Goal: Transaction & Acquisition: Purchase product/service

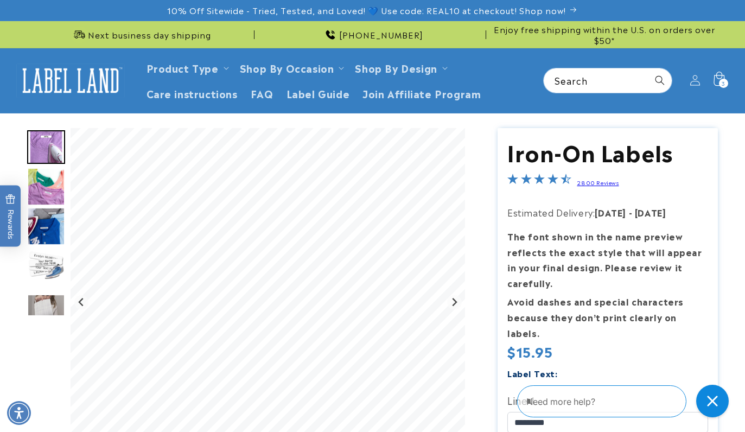
click at [714, 80] on icon at bounding box center [718, 79] width 11 height 14
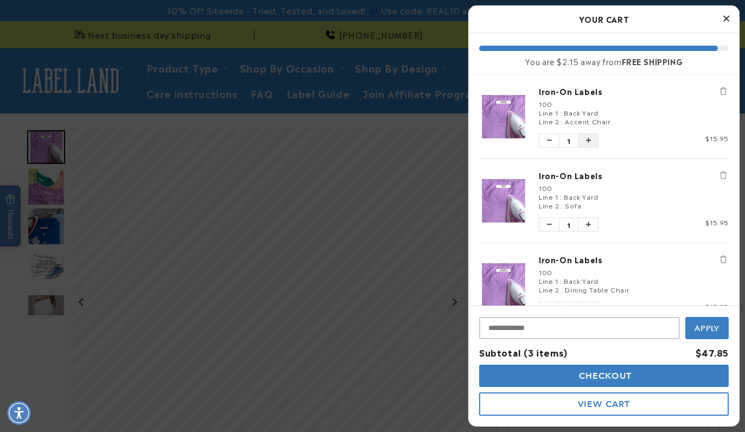
click at [590, 139] on icon "Increase quantity of Iron-On Labels" at bounding box center [588, 140] width 5 height 7
click at [590, 228] on button "Increase quantity of Iron-On Labels" at bounding box center [588, 224] width 20 height 13
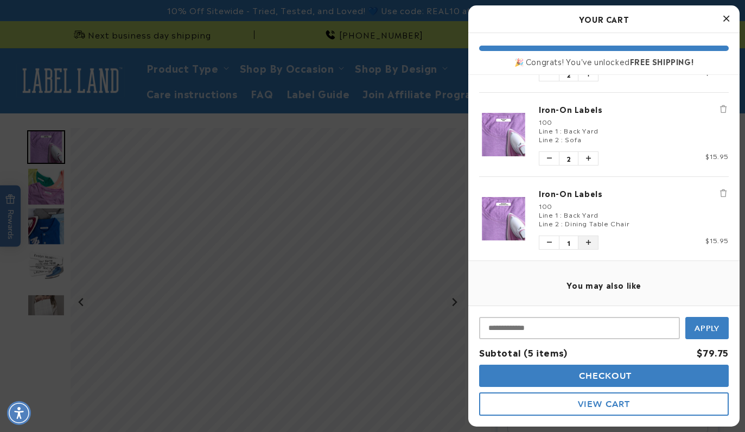
scroll to position [67, 0]
click at [589, 242] on icon "Increase quantity of Iron-On Labels" at bounding box center [588, 242] width 5 height 7
click at [420, 209] on div at bounding box center [372, 216] width 745 height 432
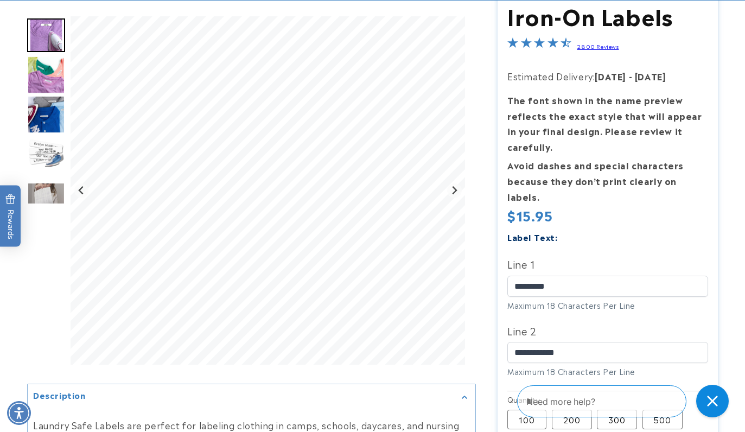
scroll to position [137, 0]
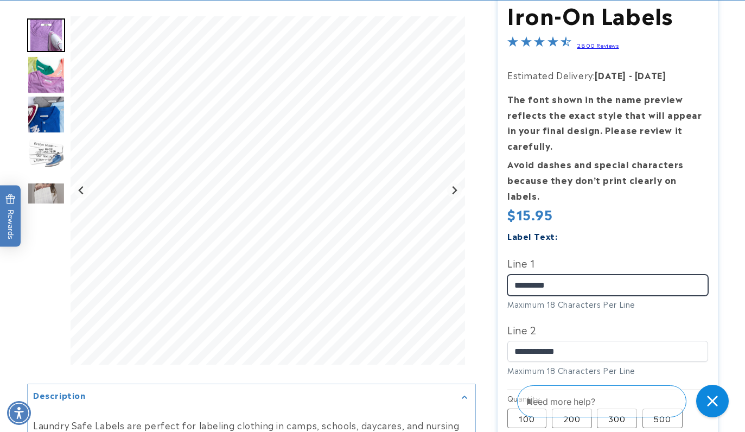
click at [561, 275] on input "*********" at bounding box center [607, 285] width 201 height 21
type input "*"
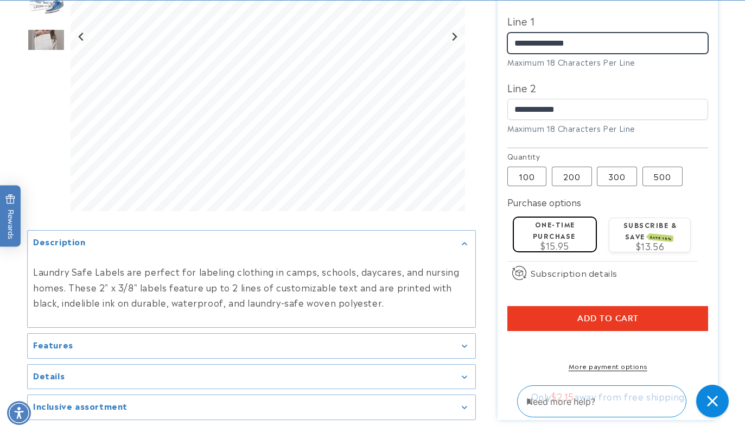
scroll to position [399, 0]
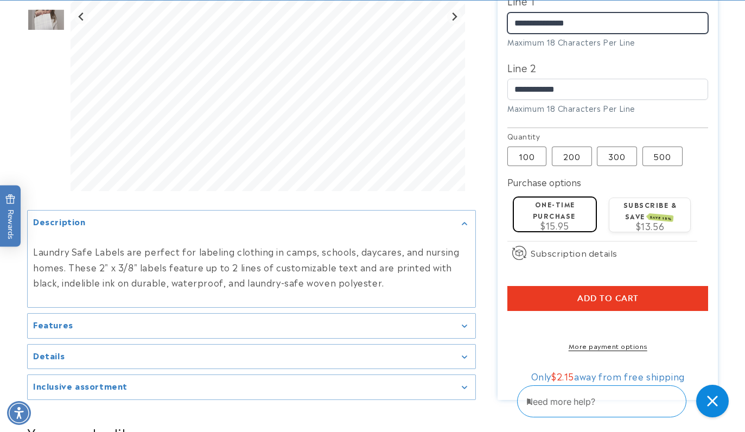
type input "**********"
click at [608, 293] on span "Add to cart" at bounding box center [607, 298] width 61 height 10
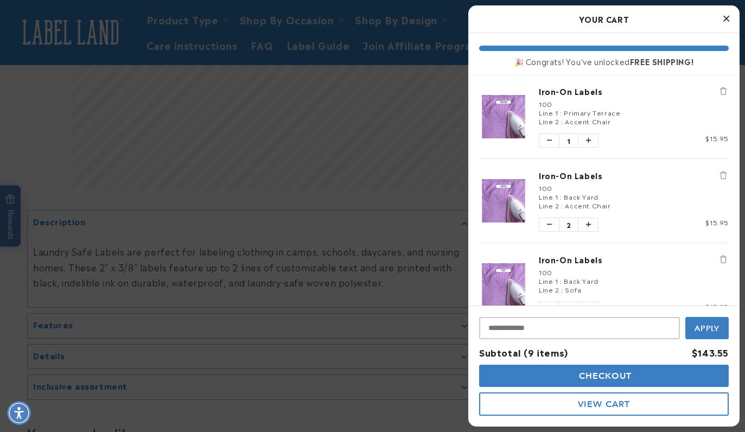
scroll to position [0, 0]
click at [588, 139] on icon "Increase quantity of Iron-On Labels" at bounding box center [588, 140] width 5 height 7
click at [449, 107] on div at bounding box center [372, 216] width 745 height 432
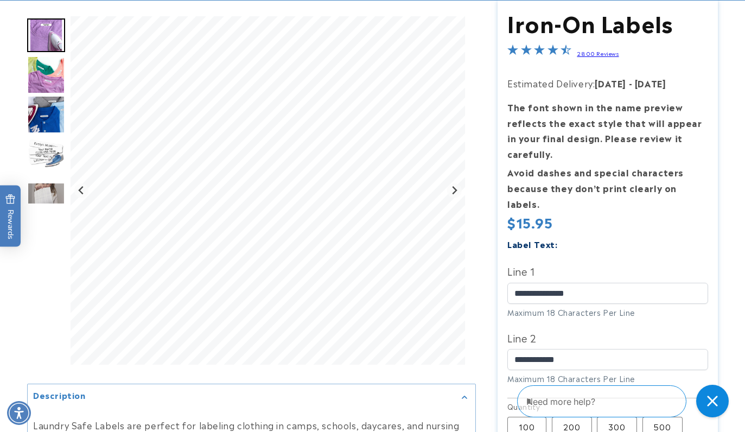
scroll to position [132, 0]
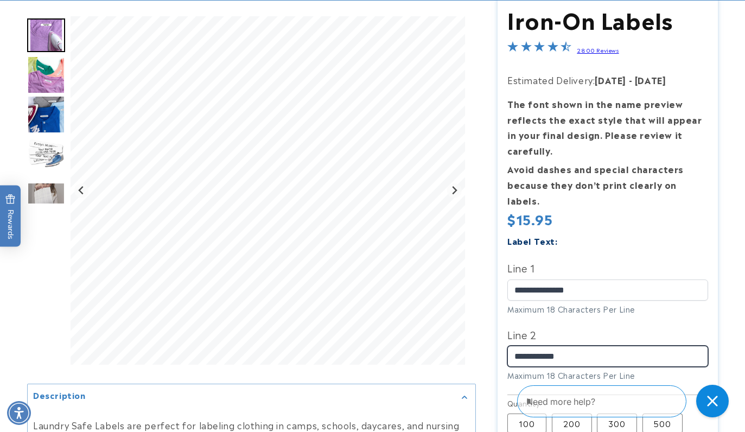
click at [577, 346] on input "**********" at bounding box center [607, 356] width 201 height 21
type input "*"
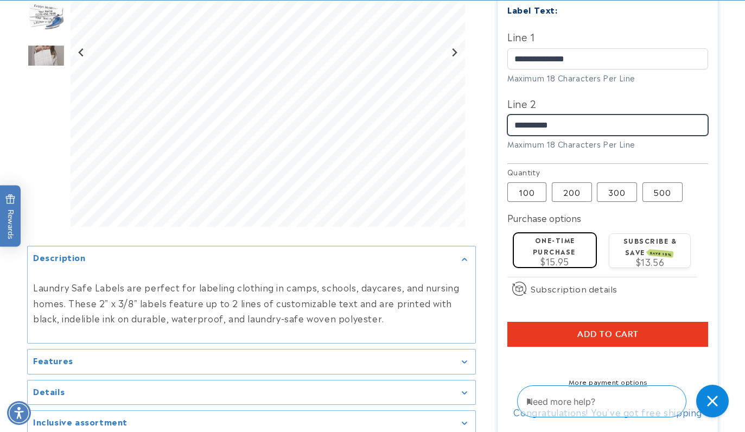
scroll to position [365, 0]
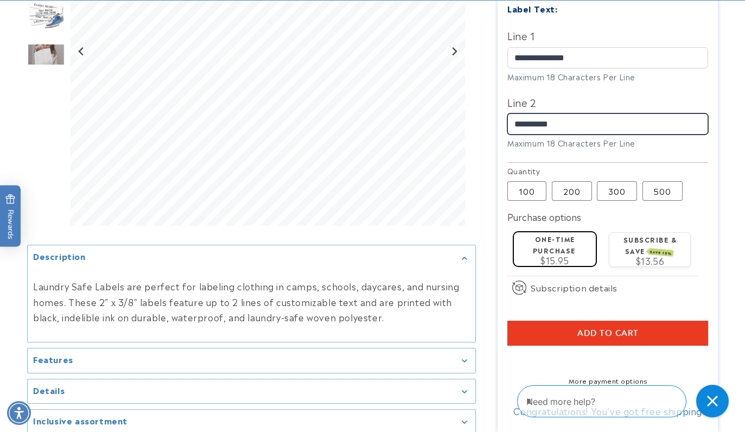
type input "**********"
click at [516, 321] on button "Add to cart" at bounding box center [607, 333] width 201 height 25
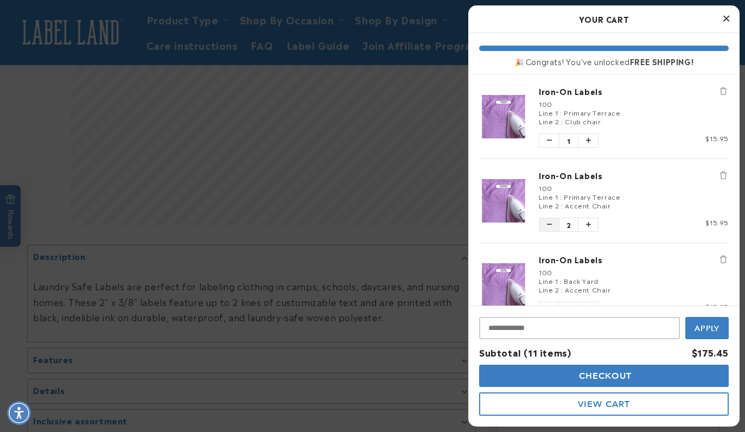
click at [547, 225] on icon "Decrease quantity of Iron-On Labels" at bounding box center [549, 224] width 5 height 7
click at [573, 201] on span "Accent Chair" at bounding box center [588, 205] width 46 height 10
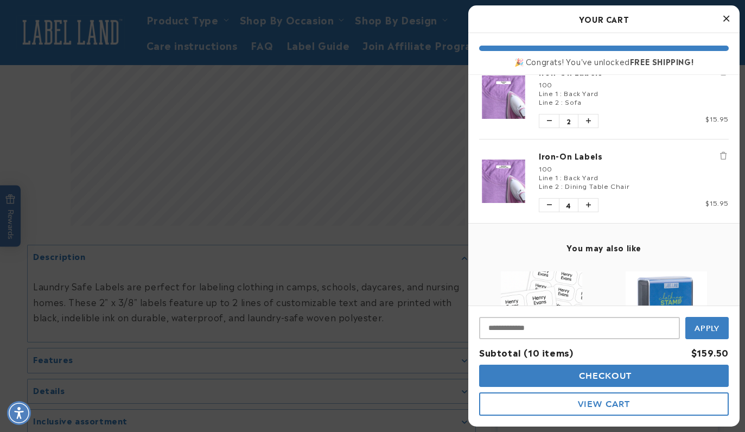
scroll to position [271, 0]
click at [451, 228] on div at bounding box center [372, 216] width 745 height 432
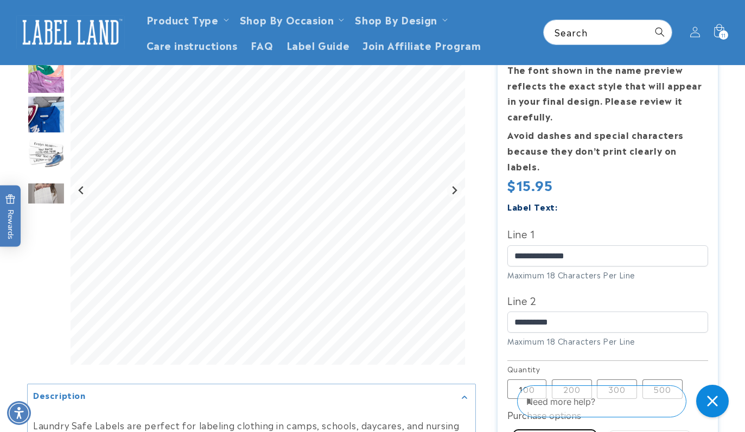
scroll to position [170, 0]
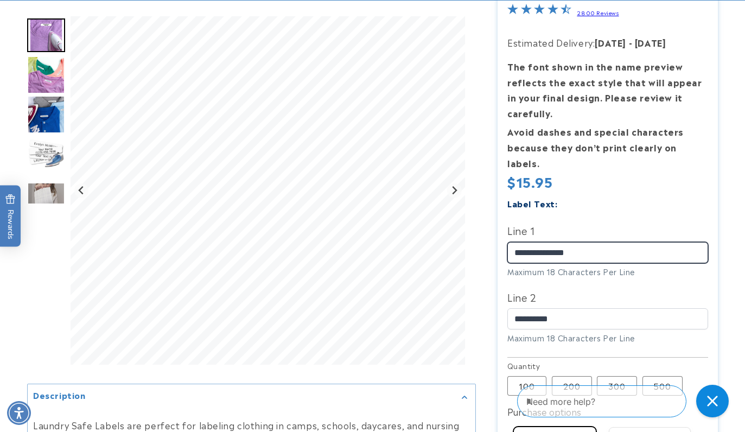
drag, startPoint x: 582, startPoint y: 234, endPoint x: 482, endPoint y: 228, distance: 100.0
click at [482, 228] on div "Iron-On Labels Iron-On Labels 2800 Reviews Estimated Delivery: [DATE] - [DATE] …" at bounding box center [597, 293] width 242 height 671
type input "**********"
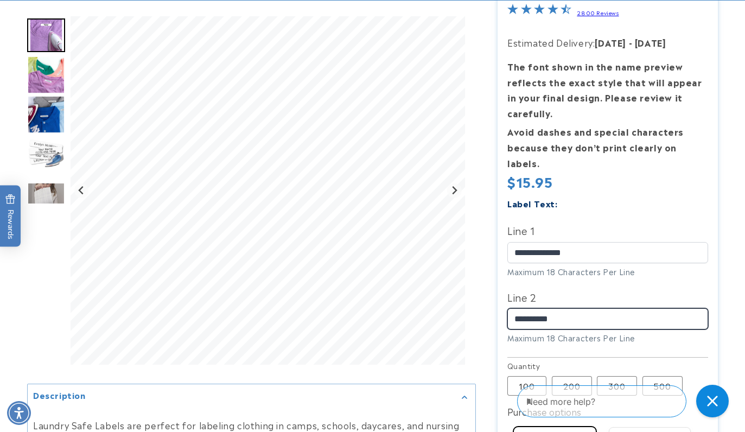
click at [436, 293] on div at bounding box center [372, 293] width 691 height 671
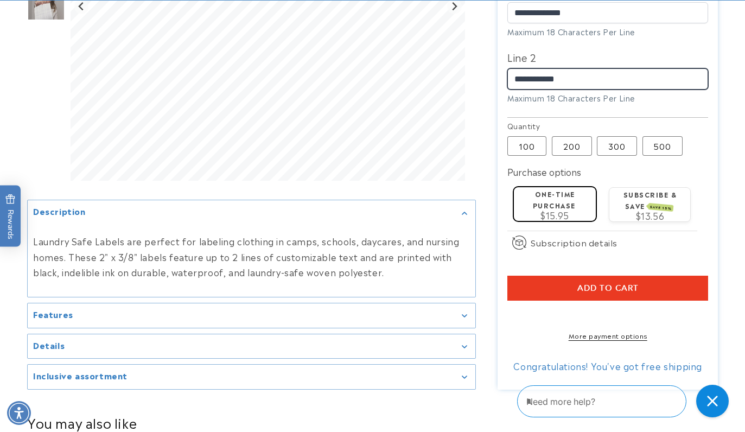
scroll to position [411, 0]
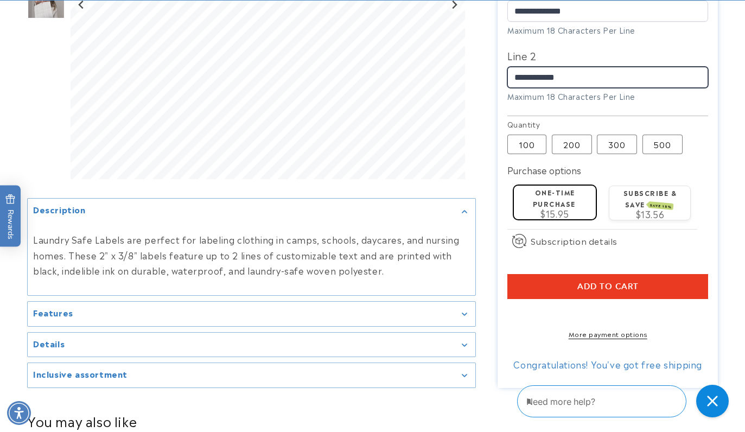
type input "**********"
click at [598, 282] on span "Add to cart" at bounding box center [607, 287] width 61 height 10
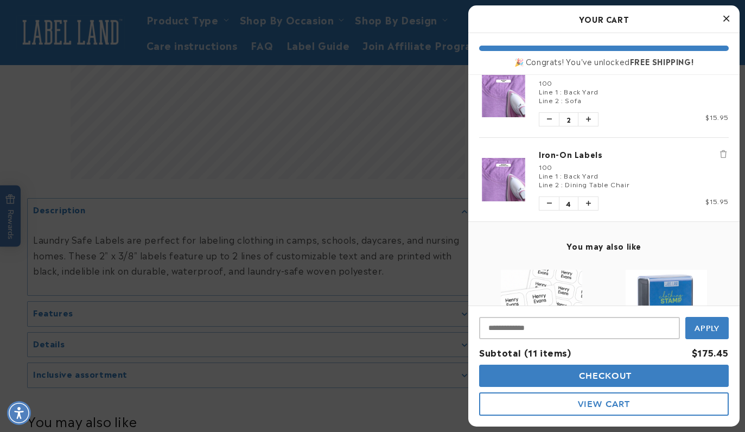
scroll to position [347, 0]
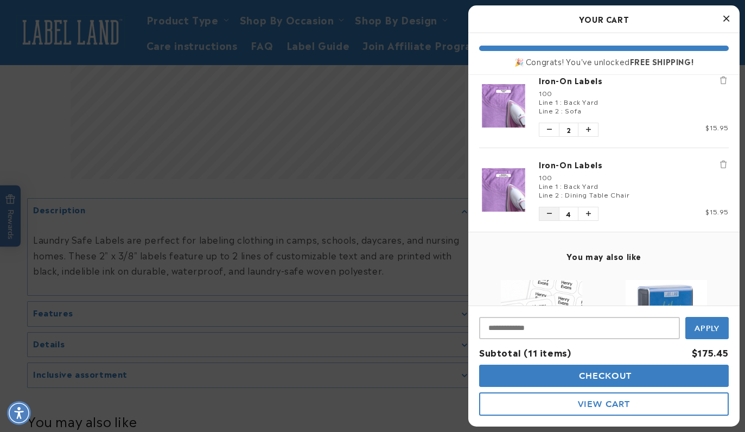
click at [548, 216] on icon "Decrease quantity of Iron-On Labels" at bounding box center [549, 213] width 5 height 7
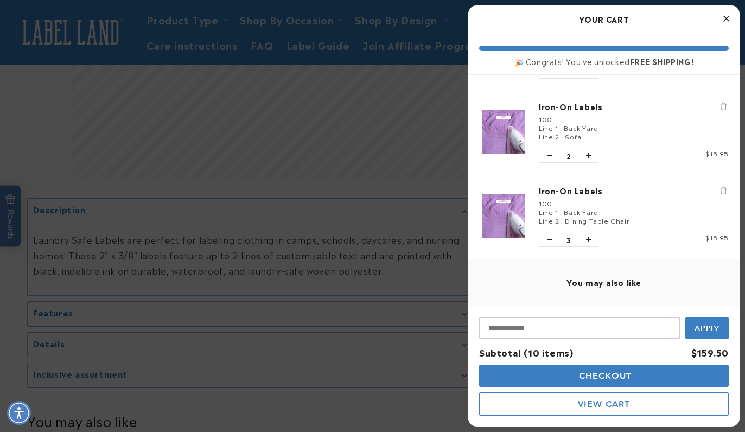
click at [548, 216] on span "Line 2" at bounding box center [549, 220] width 21 height 10
click at [544, 241] on button "Decrease quantity of Iron-On Labels" at bounding box center [549, 239] width 20 height 13
click at [547, 239] on icon "Decrease quantity of Iron-On Labels" at bounding box center [549, 240] width 5 height 7
click at [441, 245] on div at bounding box center [372, 216] width 745 height 432
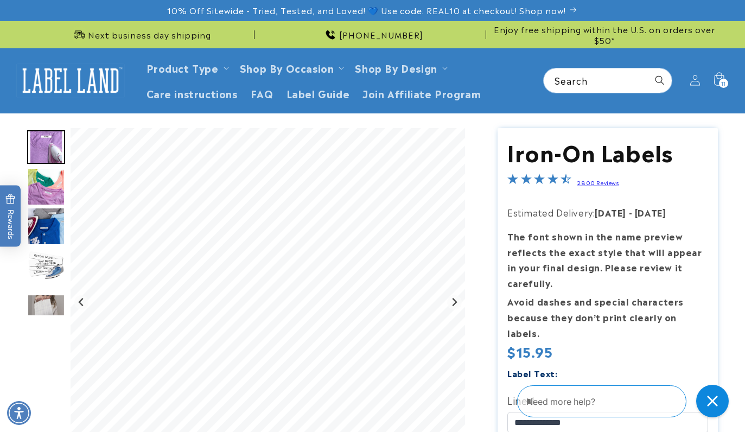
scroll to position [0, 0]
click at [723, 78] on icon at bounding box center [718, 80] width 25 height 25
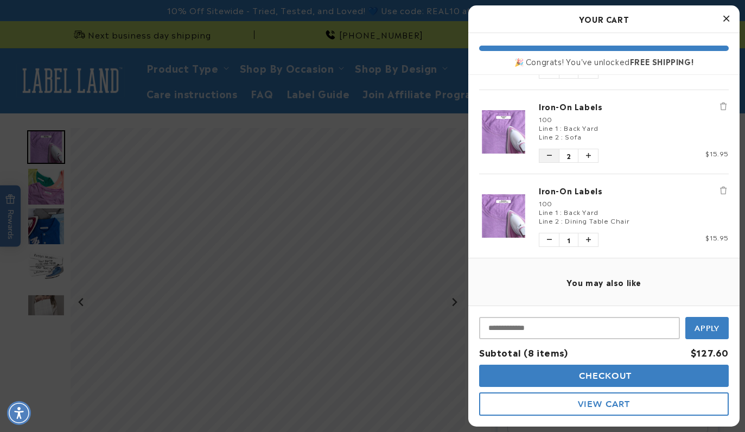
click at [547, 158] on icon "Decrease quantity of Iron-On Labels" at bounding box center [549, 155] width 5 height 7
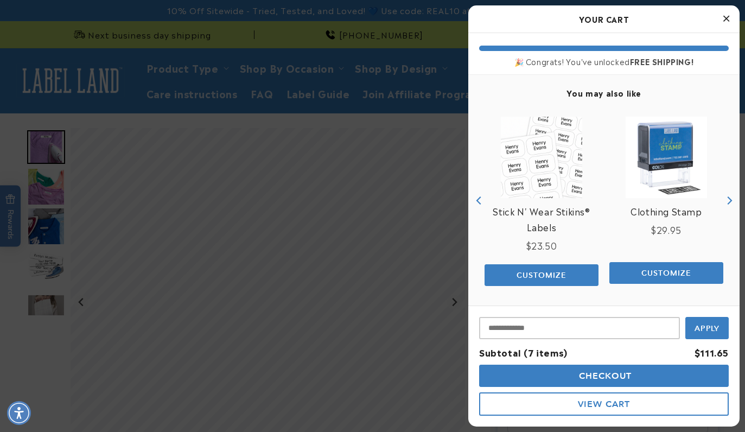
scroll to position [510, 0]
click at [447, 113] on div at bounding box center [372, 216] width 745 height 432
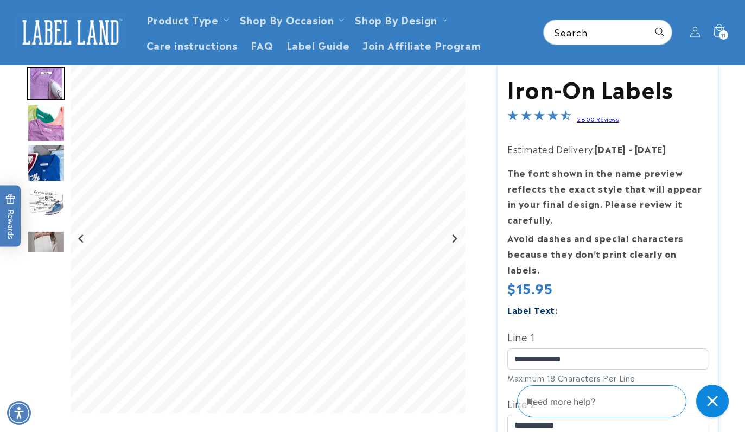
scroll to position [58, 0]
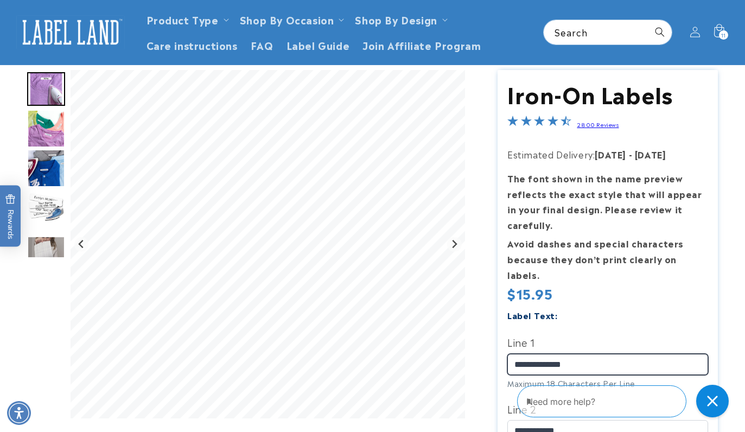
drag, startPoint x: 577, startPoint y: 343, endPoint x: 470, endPoint y: 340, distance: 106.4
click at [470, 340] on div at bounding box center [372, 405] width 691 height 671
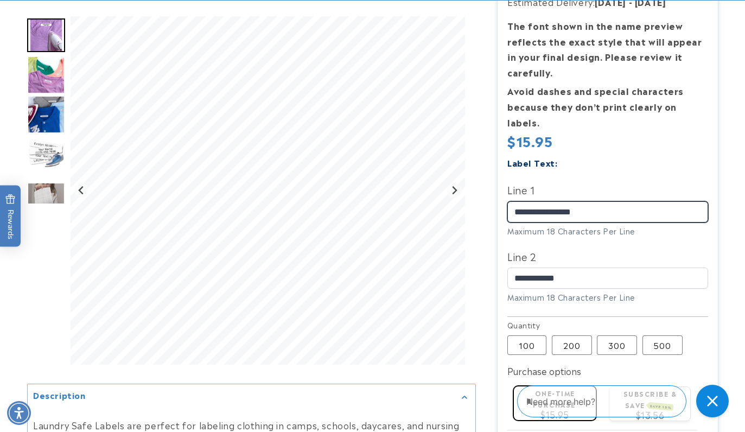
scroll to position [211, 0]
type input "**********"
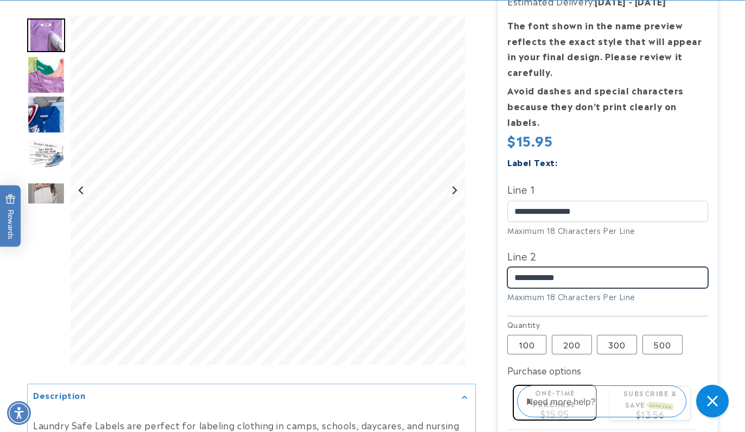
drag, startPoint x: 577, startPoint y: 255, endPoint x: 494, endPoint y: 254, distance: 82.5
click at [494, 254] on div "Iron-On Labels Iron-On Labels 2800 Reviews Estimated Delivery: [DATE] - [DATE] …" at bounding box center [597, 252] width 242 height 671
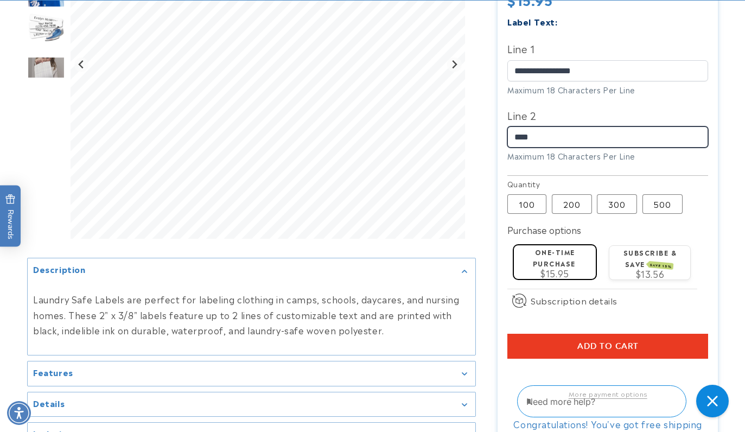
scroll to position [366, 0]
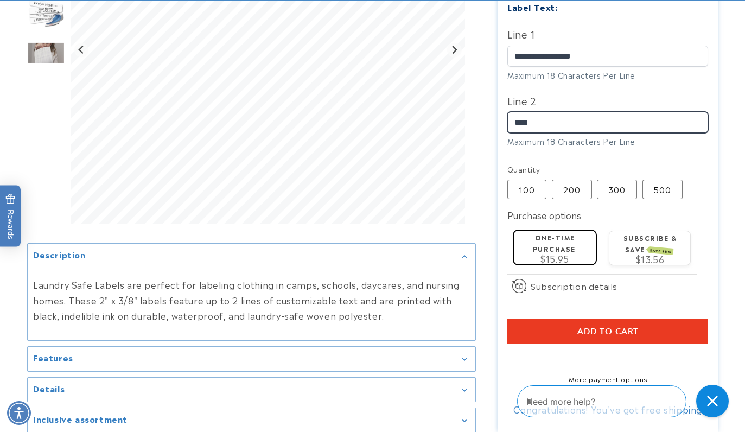
type input "****"
click at [608, 327] on span "Add to cart" at bounding box center [607, 332] width 61 height 10
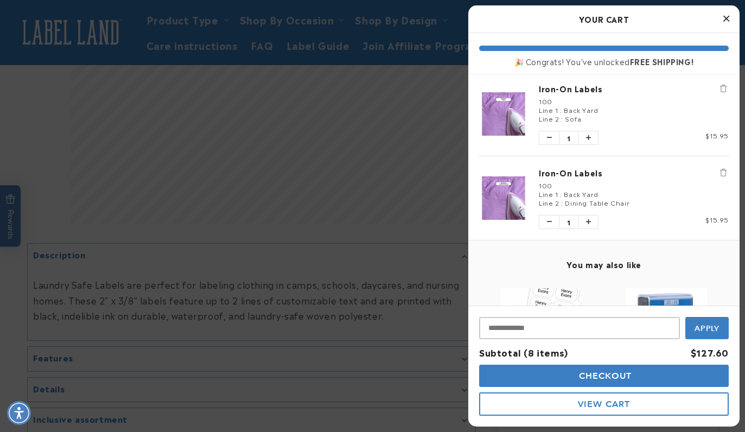
scroll to position [446, 0]
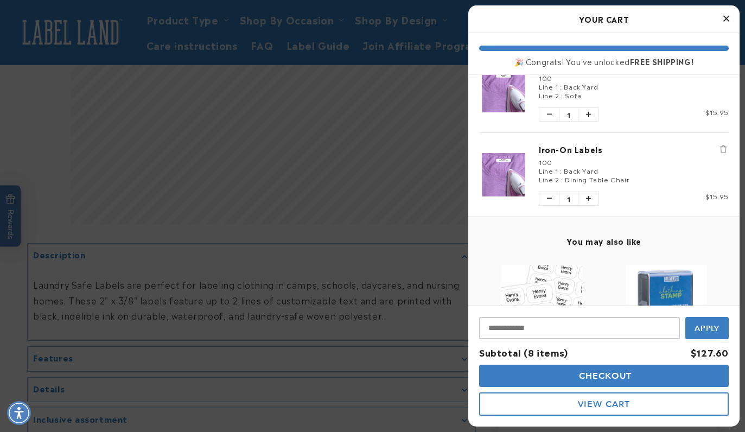
click at [722, 148] on icon "Remove Iron-On Labels" at bounding box center [723, 149] width 7 height 8
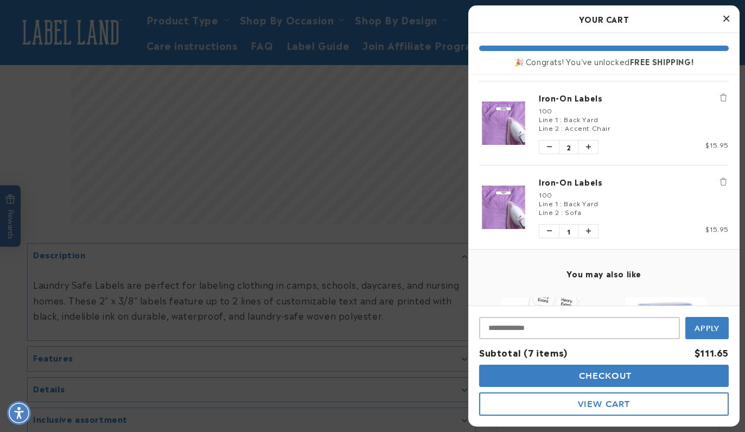
scroll to position [334, 0]
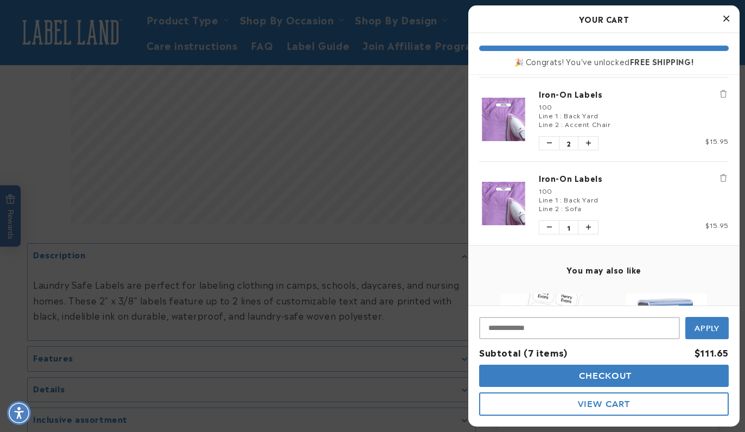
click at [722, 174] on icon "Remove Iron-On Labels" at bounding box center [723, 178] width 7 height 8
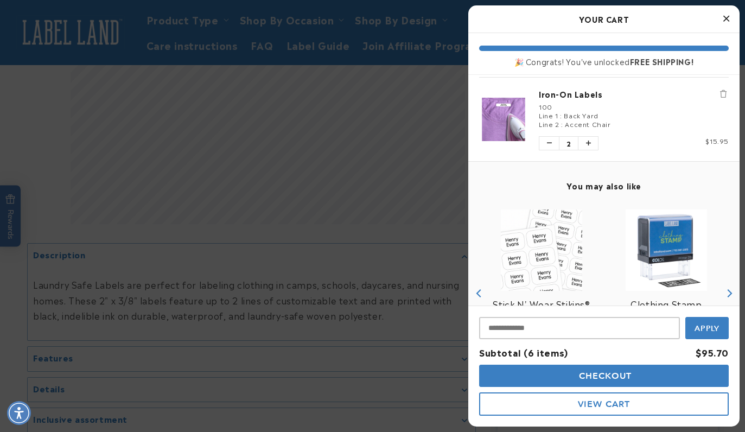
scroll to position [237, 0]
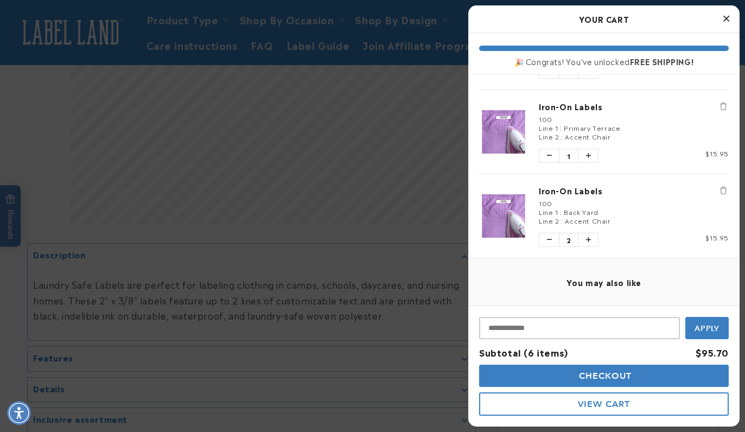
click at [723, 192] on icon "Remove Iron-On Labels" at bounding box center [723, 191] width 7 height 8
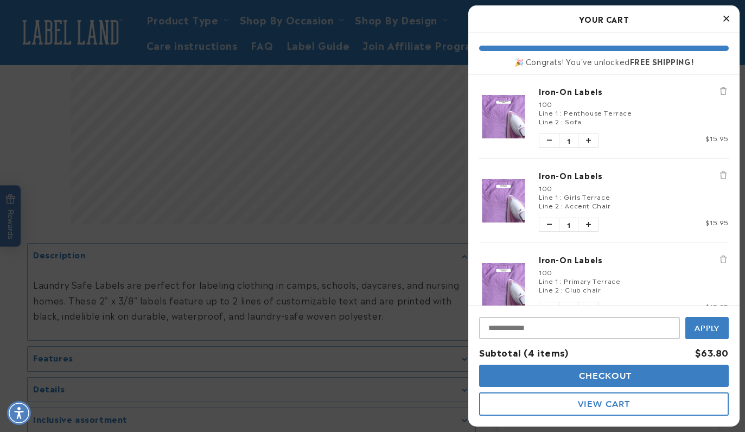
scroll to position [0, 0]
click at [402, 238] on div at bounding box center [372, 216] width 745 height 432
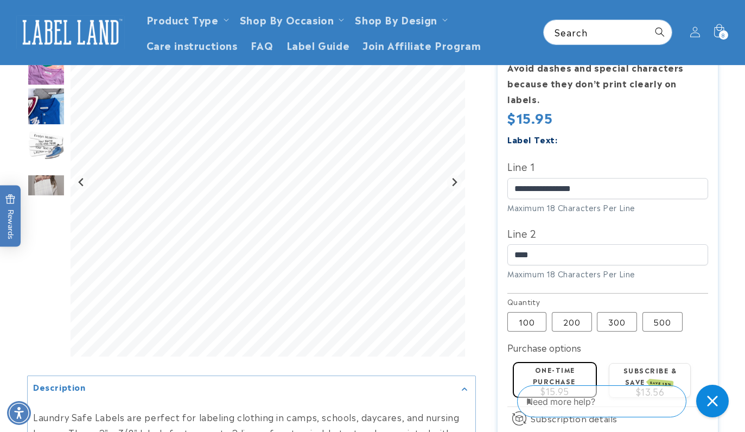
scroll to position [235, 0]
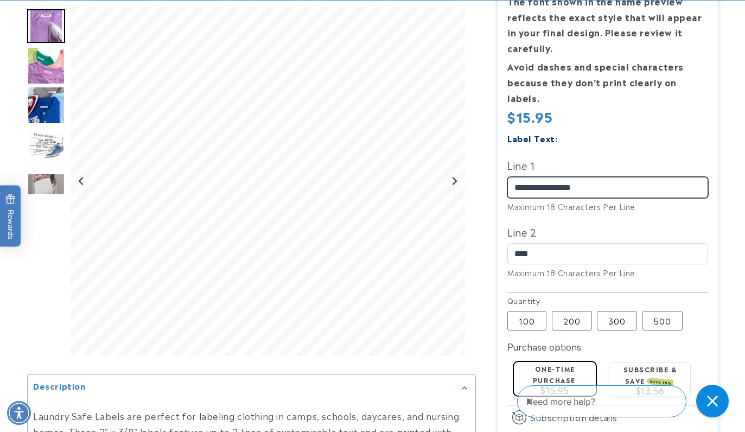
click at [608, 177] on input "**********" at bounding box center [607, 187] width 201 height 21
drag, startPoint x: 557, startPoint y: 169, endPoint x: 466, endPoint y: 165, distance: 90.7
click at [466, 165] on div at bounding box center [372, 228] width 691 height 671
type input "**********"
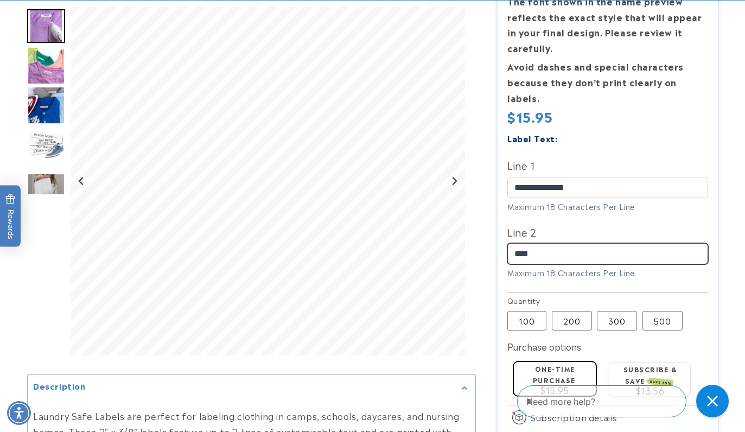
click at [552, 243] on input "****" at bounding box center [607, 253] width 201 height 21
type input "*"
click at [519, 243] on input "*******" at bounding box center [607, 253] width 201 height 21
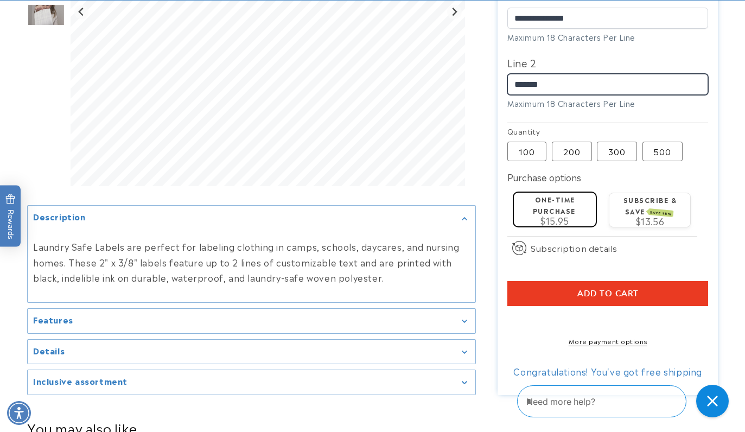
scroll to position [407, 0]
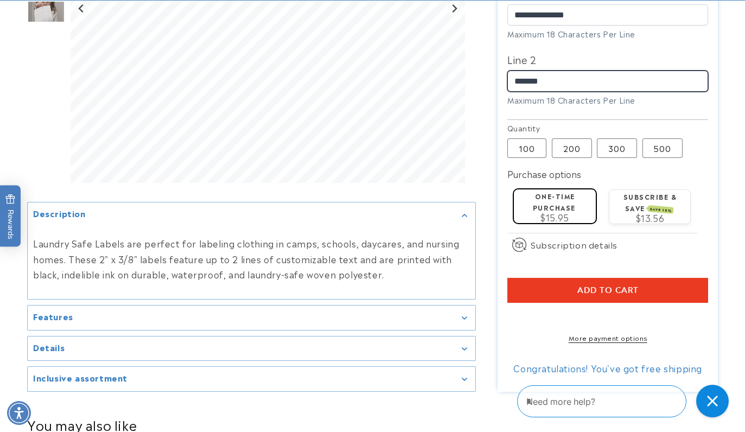
type input "*******"
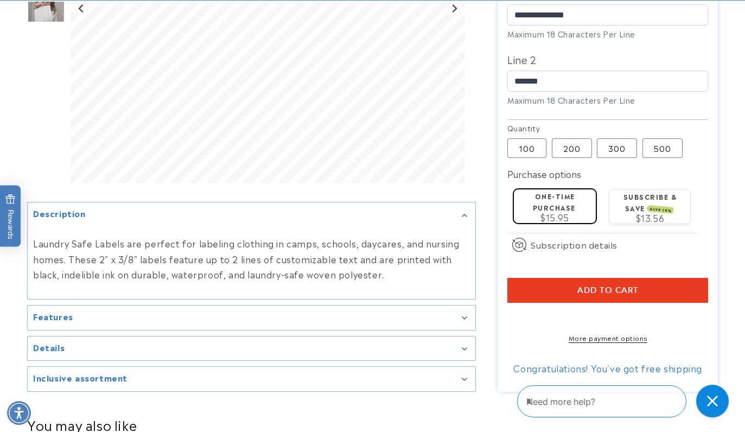
click at [575, 278] on button "Add to cart" at bounding box center [607, 290] width 201 height 25
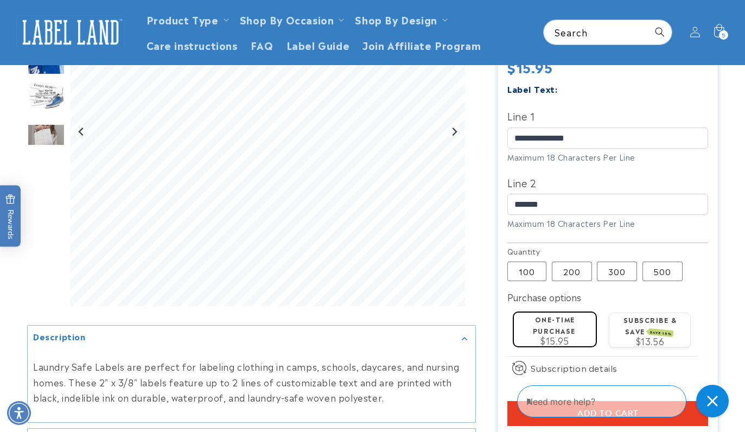
scroll to position [80, 0]
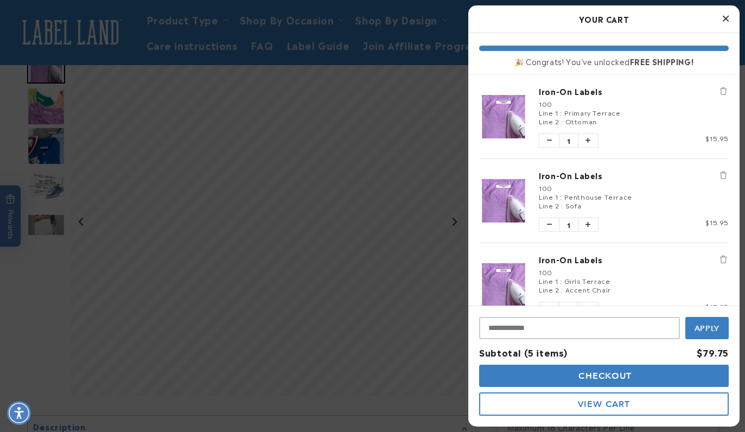
click at [416, 152] on div at bounding box center [372, 216] width 745 height 432
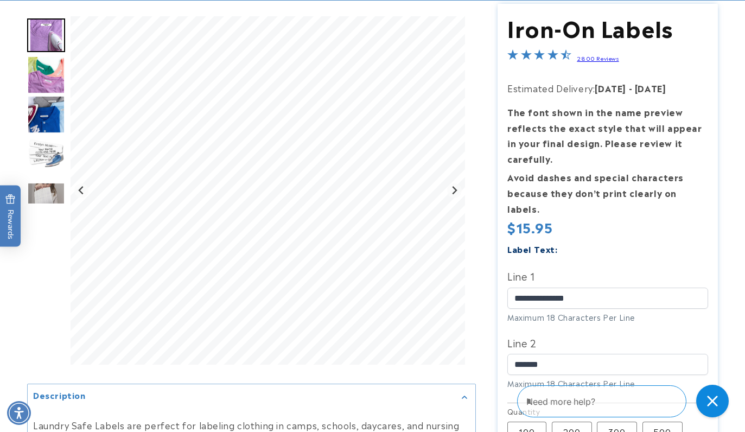
scroll to position [131, 0]
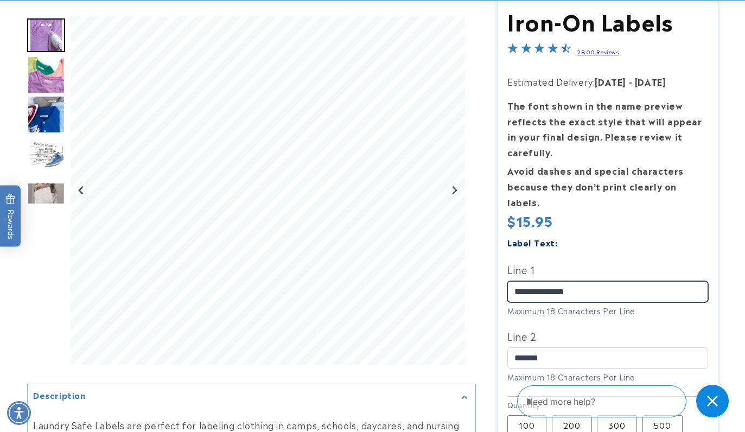
drag, startPoint x: 588, startPoint y: 274, endPoint x: 489, endPoint y: 261, distance: 99.6
click at [489, 261] on div "Iron-On Labels Iron-On Labels 2800 Reviews Estimated Delivery: [DATE] - [DATE] …" at bounding box center [597, 332] width 242 height 671
type input "*********"
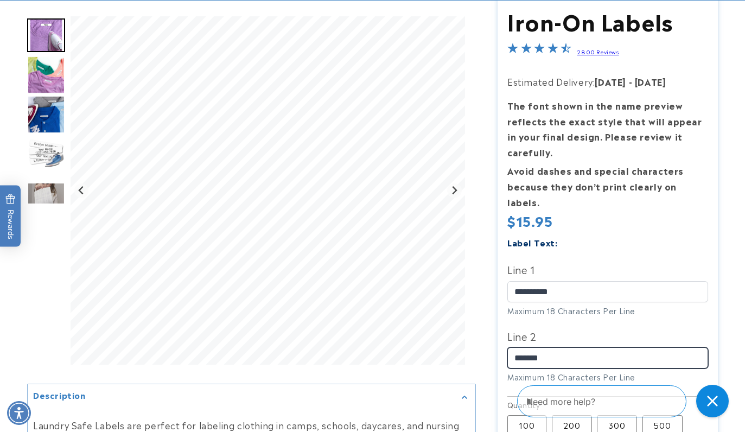
click at [460, 326] on div at bounding box center [372, 332] width 691 height 671
drag, startPoint x: 556, startPoint y: 334, endPoint x: 468, endPoint y: 336, distance: 88.5
click at [468, 336] on div at bounding box center [372, 332] width 691 height 671
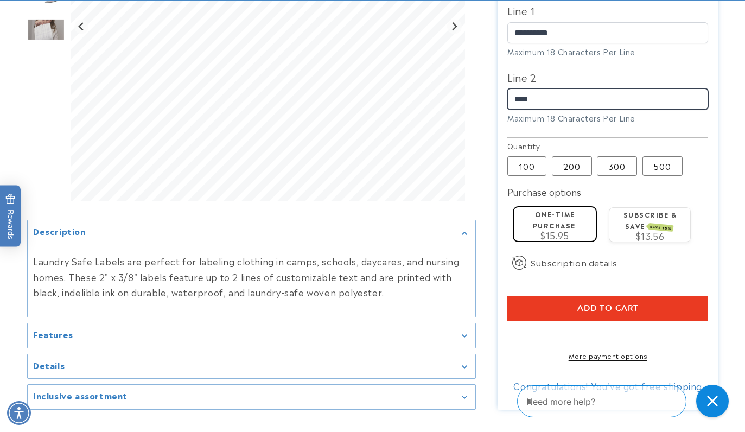
scroll to position [421, 0]
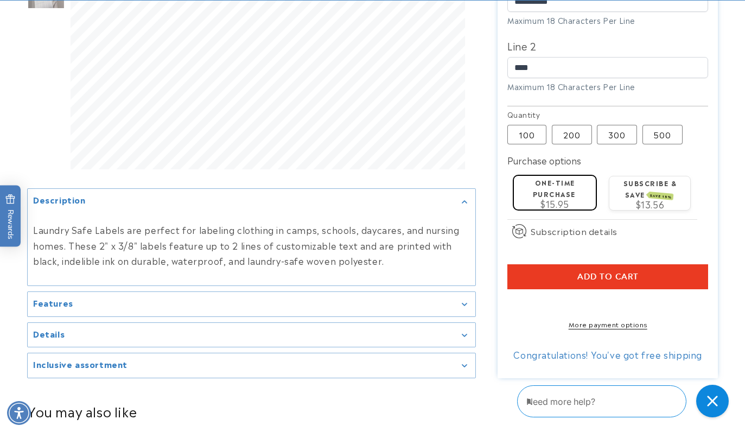
click at [579, 264] on button "Add to cart" at bounding box center [607, 276] width 201 height 25
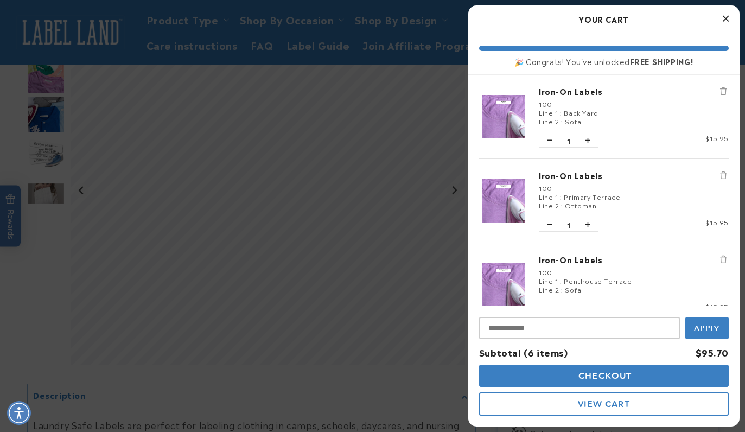
scroll to position [190, 0]
click at [726, 22] on icon "Close Cart" at bounding box center [726, 19] width 6 height 10
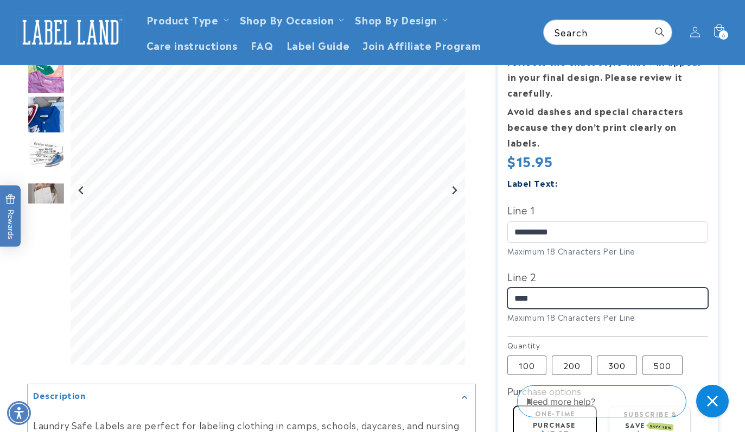
click at [539, 288] on input "****" at bounding box center [607, 298] width 201 height 21
type input "*"
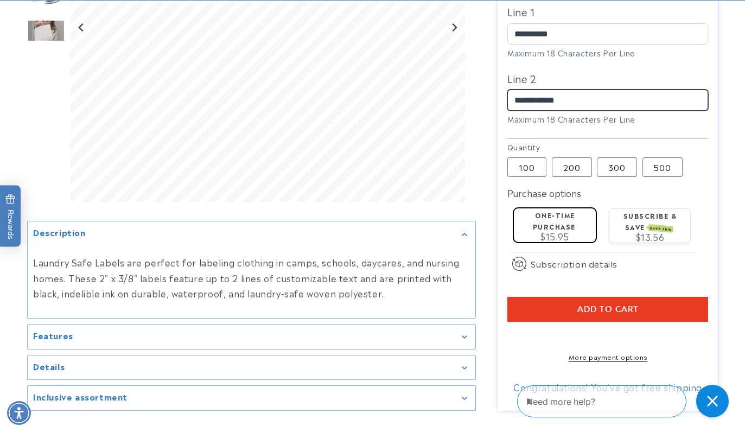
scroll to position [388, 0]
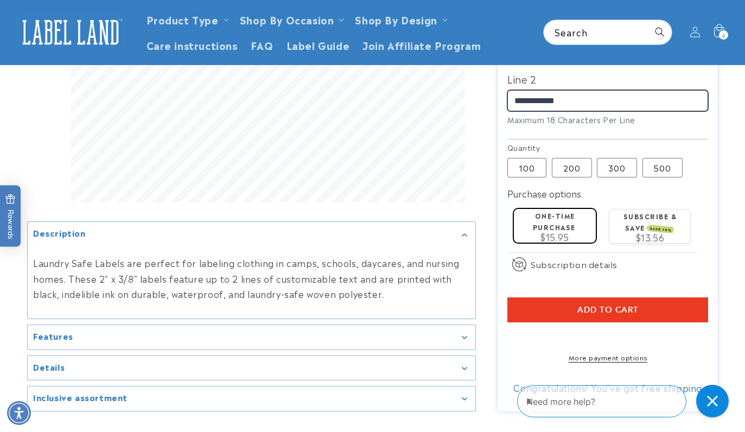
type input "**********"
click at [553, 297] on button "Add to cart" at bounding box center [607, 309] width 201 height 25
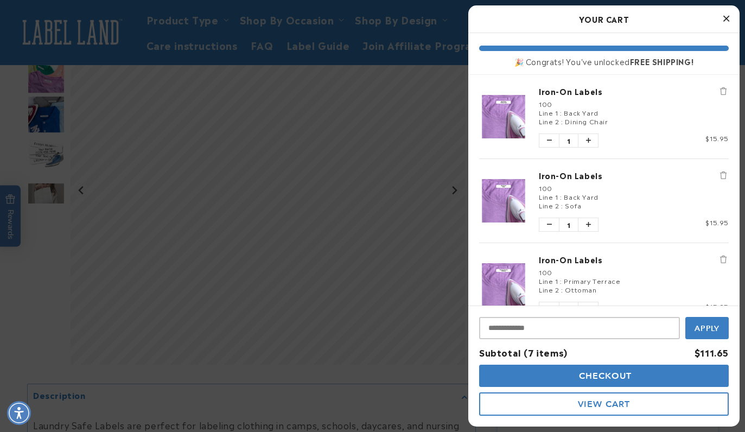
click at [725, 16] on icon "Close Cart" at bounding box center [726, 19] width 6 height 10
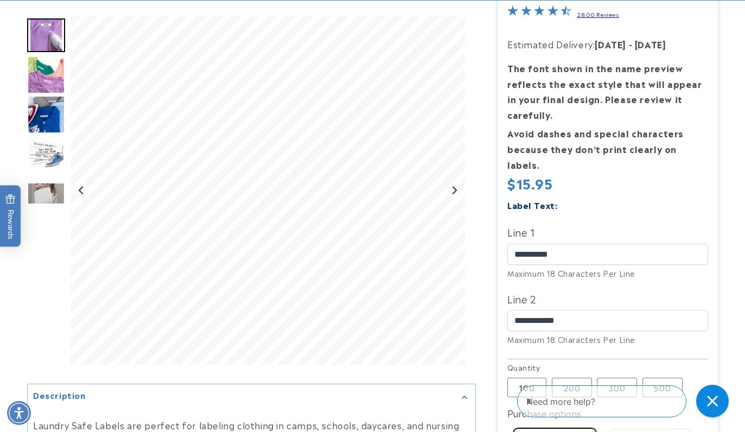
scroll to position [168, 0]
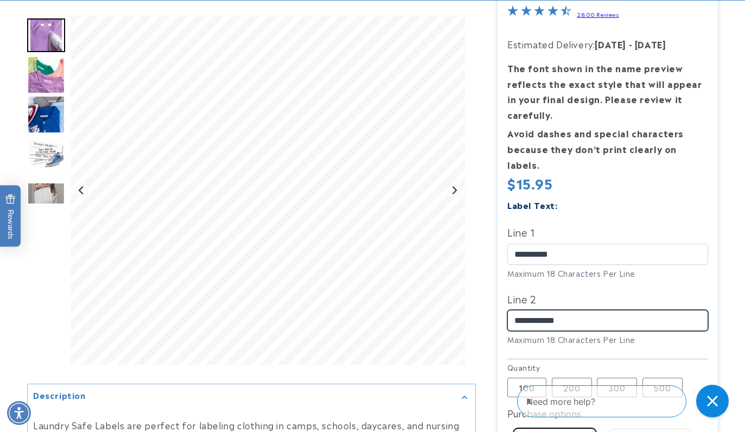
drag, startPoint x: 571, startPoint y: 301, endPoint x: 498, endPoint y: 303, distance: 72.7
click at [498, 303] on section "Iron-On Labels Iron-On Labels 2800 Reviews Estimated Delivery: [DATE] - [DATE] …" at bounding box center [607, 295] width 220 height 671
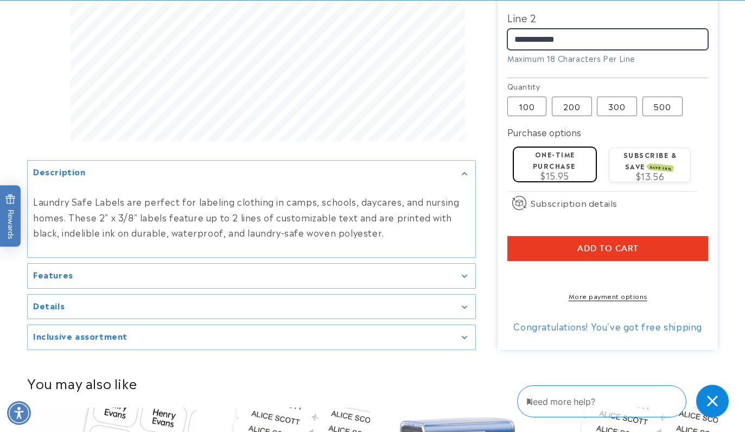
scroll to position [449, 0]
type input "**********"
click at [608, 244] on span "Add to cart" at bounding box center [607, 249] width 61 height 10
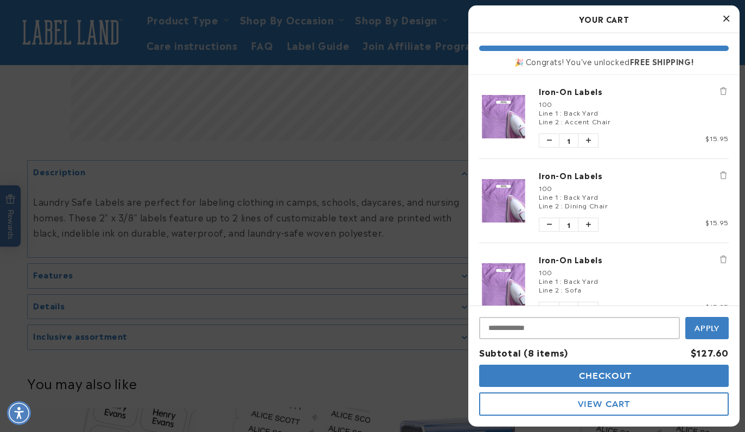
scroll to position [0, 0]
click at [345, 121] on div at bounding box center [372, 216] width 745 height 432
